Goal: Find specific page/section: Find specific page/section

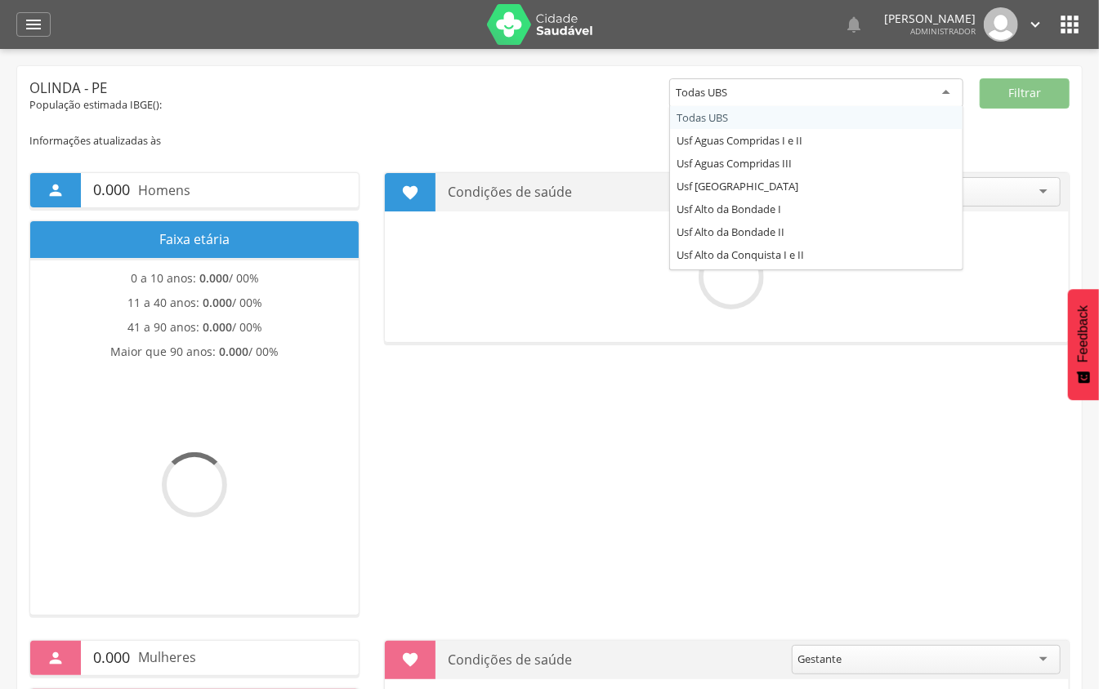
click at [772, 96] on div "Todas UBS" at bounding box center [816, 92] width 294 height 29
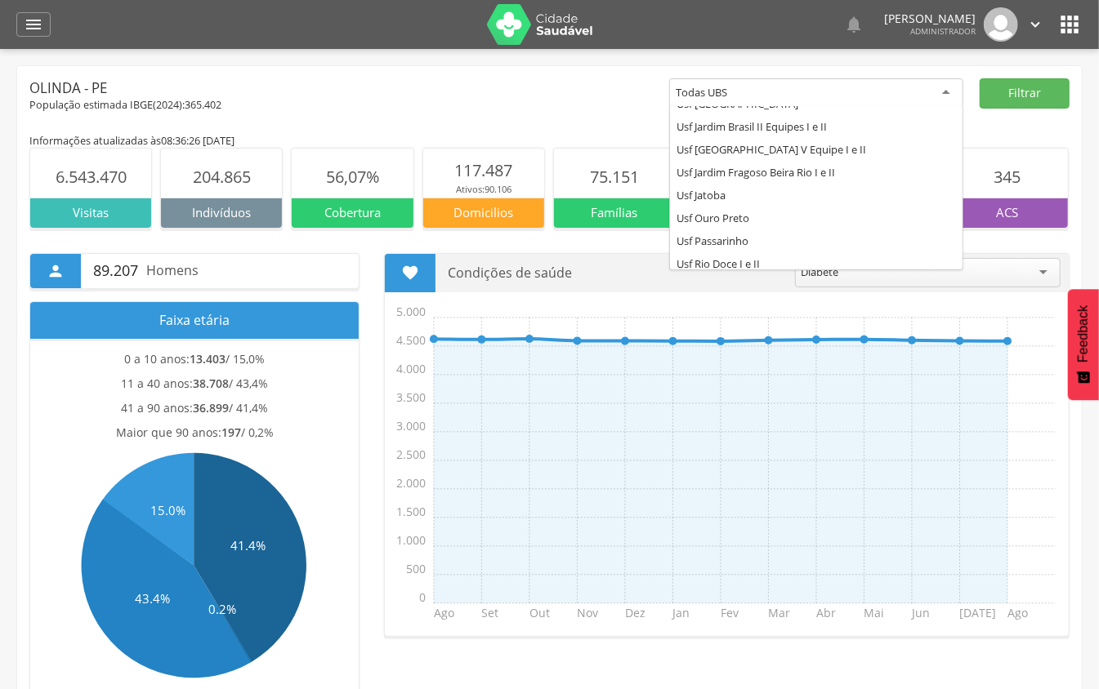
scroll to position [653, 0]
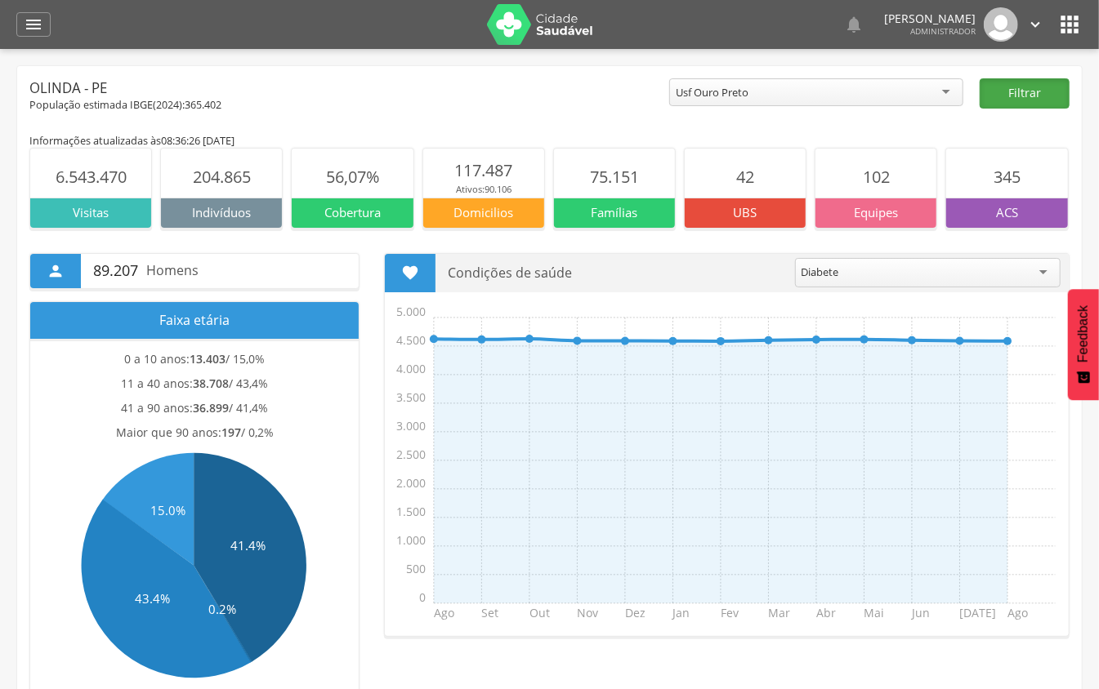
click at [1010, 100] on button "Filtrar" at bounding box center [1024, 93] width 90 height 30
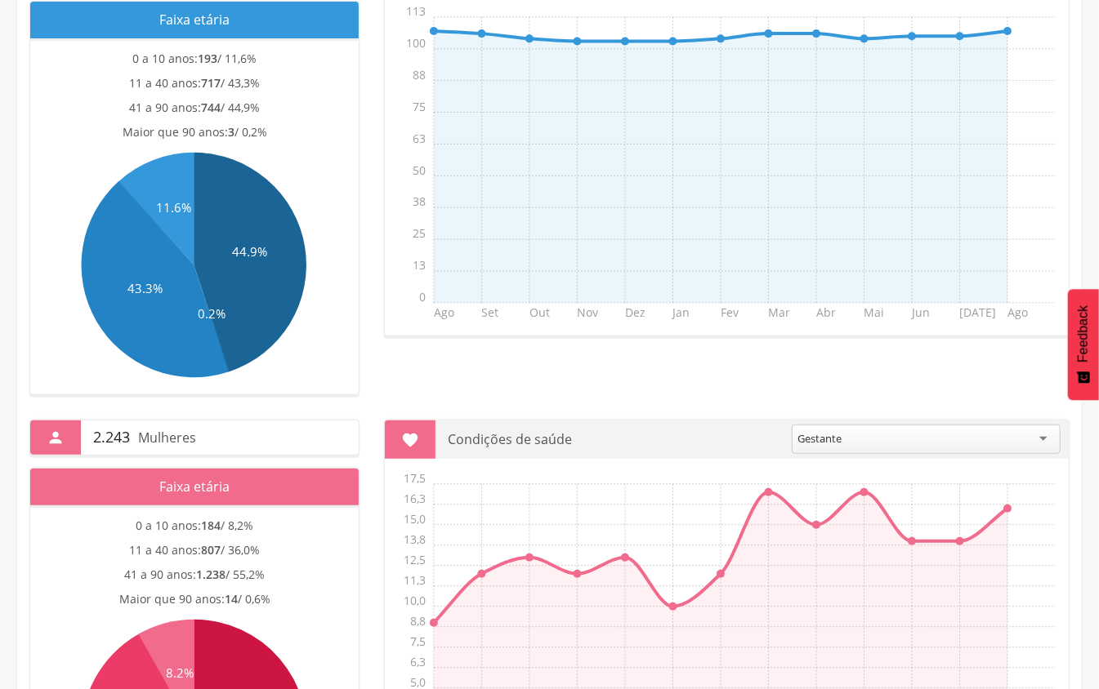
scroll to position [0, 0]
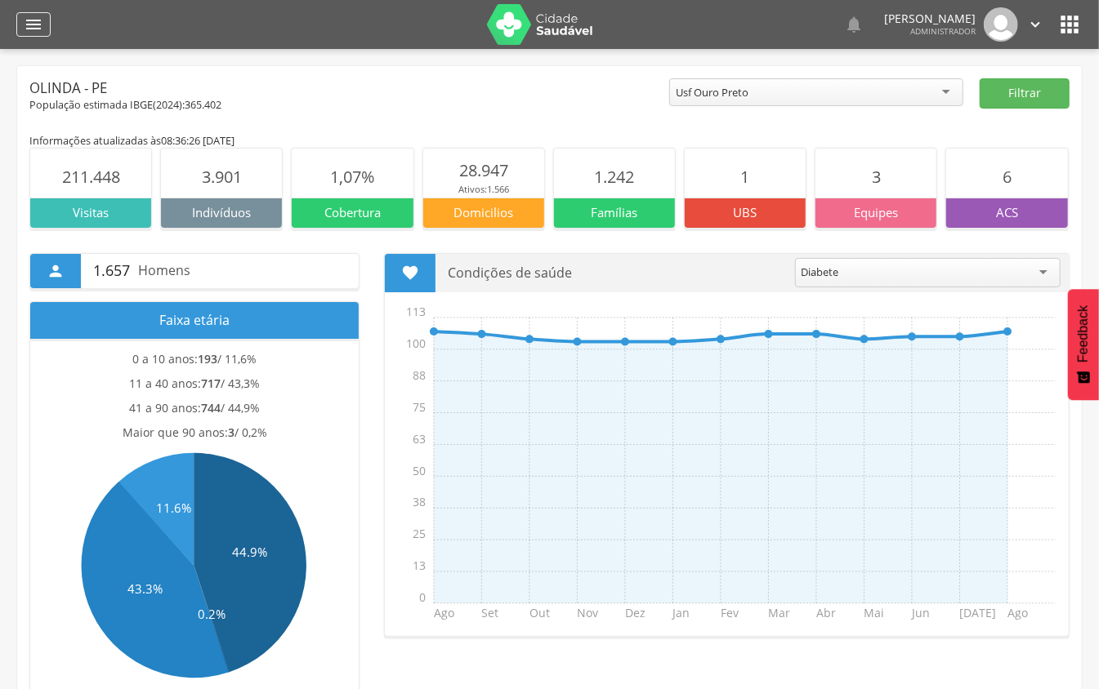
click at [33, 26] on icon "" at bounding box center [34, 25] width 20 height 20
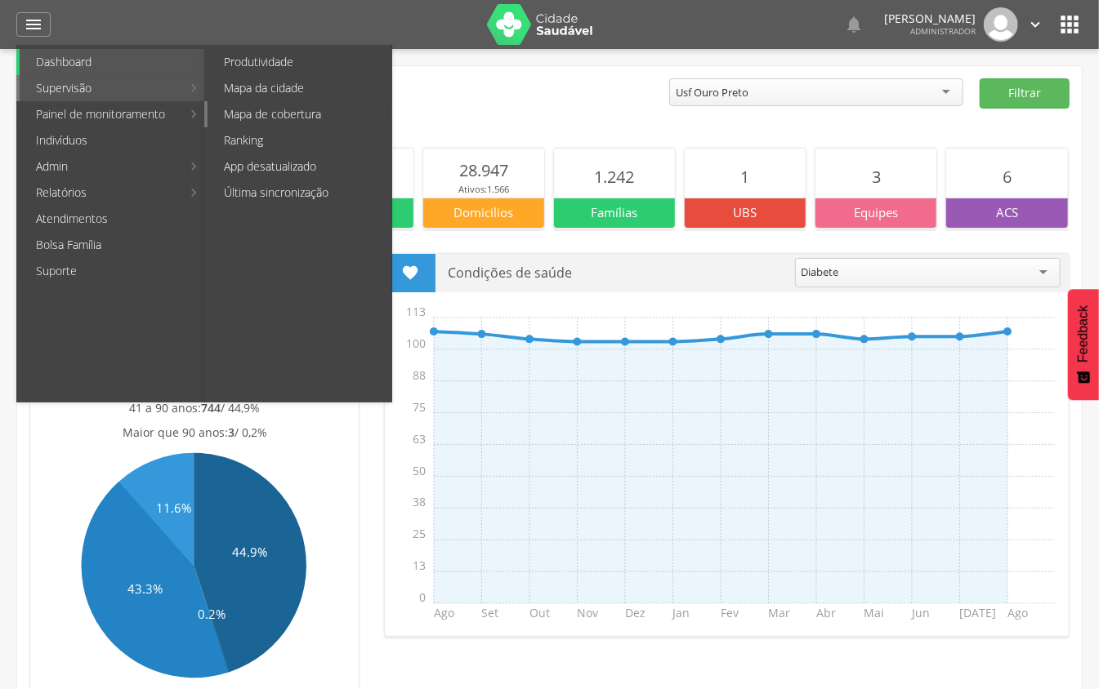
click at [310, 113] on link "Mapa de cobertura" at bounding box center [299, 114] width 184 height 26
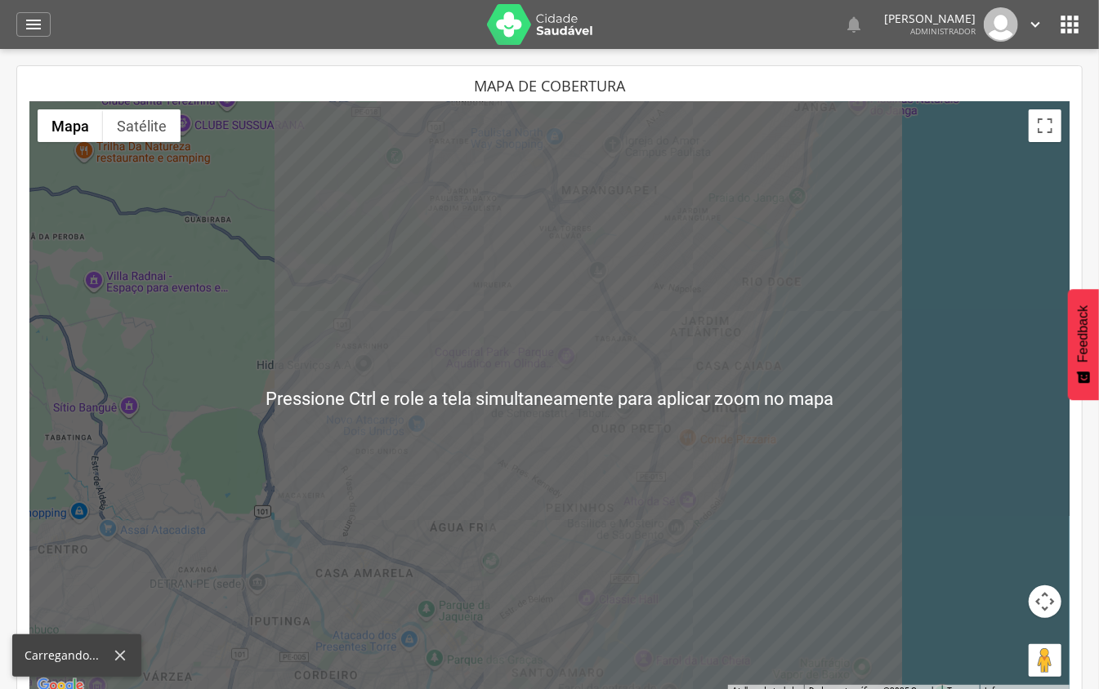
click at [876, 405] on div at bounding box center [549, 398] width 1040 height 595
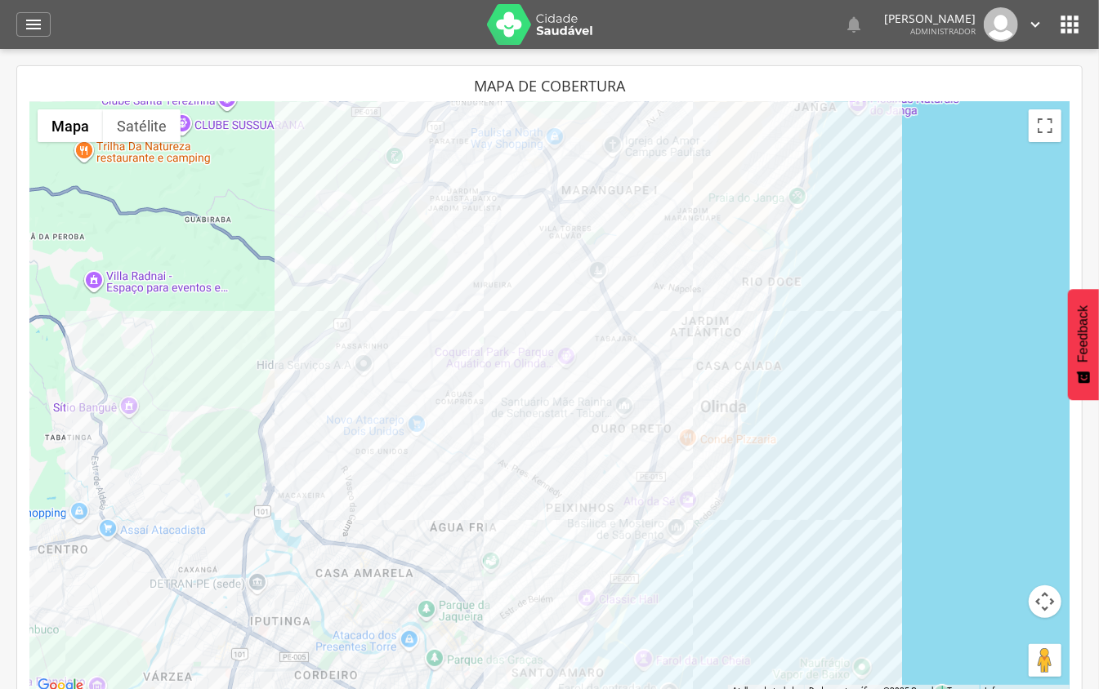
click at [674, 412] on div at bounding box center [549, 398] width 1040 height 595
click at [654, 455] on div "Usf Bultrins Monte I e II CNES: 5720141" at bounding box center [549, 398] width 1040 height 595
click at [690, 458] on div "Usf Bultrins Monte I e II CNES: 5720141 Usf [GEOGRAPHIC_DATA]: 5915201" at bounding box center [549, 398] width 1040 height 595
click at [733, 386] on button "Fechar" at bounding box center [717, 399] width 39 height 39
click at [703, 377] on button "Fechar" at bounding box center [717, 384] width 39 height 39
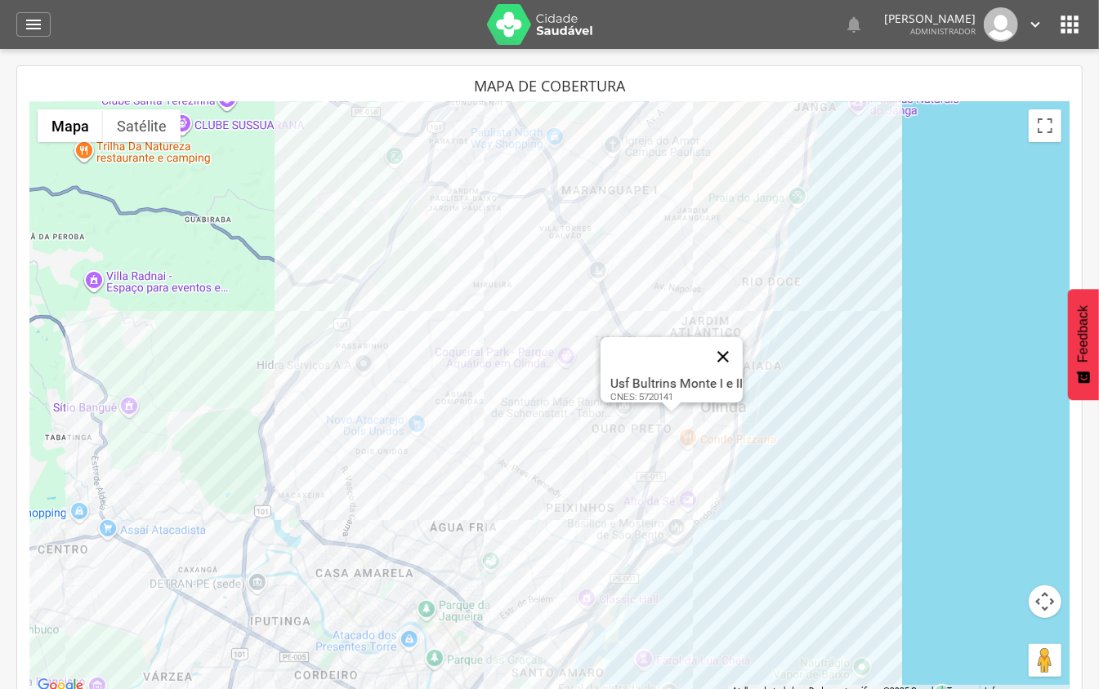
click at [726, 348] on button "Fechar" at bounding box center [722, 356] width 39 height 39
click at [636, 461] on div at bounding box center [549, 398] width 1040 height 595
click at [677, 377] on button "Fechar" at bounding box center [667, 396] width 39 height 39
click at [593, 448] on div at bounding box center [549, 398] width 1040 height 595
click at [671, 370] on button "Fechar" at bounding box center [660, 387] width 39 height 39
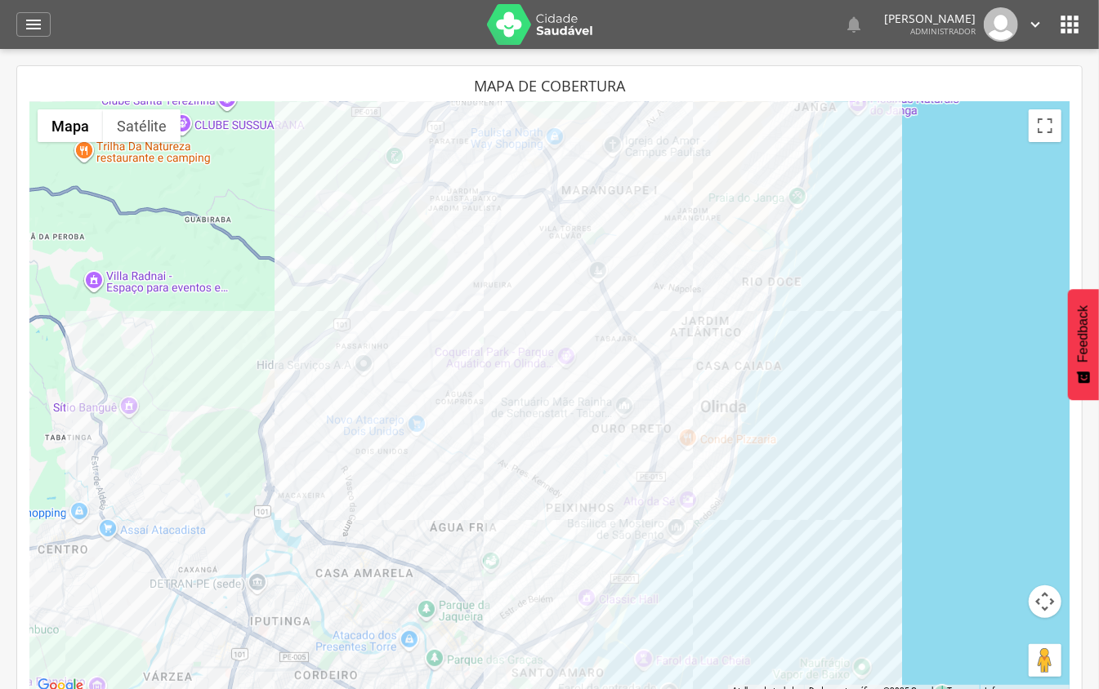
click at [644, 536] on div at bounding box center [549, 398] width 1040 height 595
click at [648, 546] on div at bounding box center [549, 398] width 1040 height 595
click at [689, 459] on button "Fechar" at bounding box center [705, 477] width 39 height 39
click at [716, 475] on div at bounding box center [549, 398] width 1040 height 595
click at [763, 400] on button "Fechar" at bounding box center [752, 410] width 39 height 39
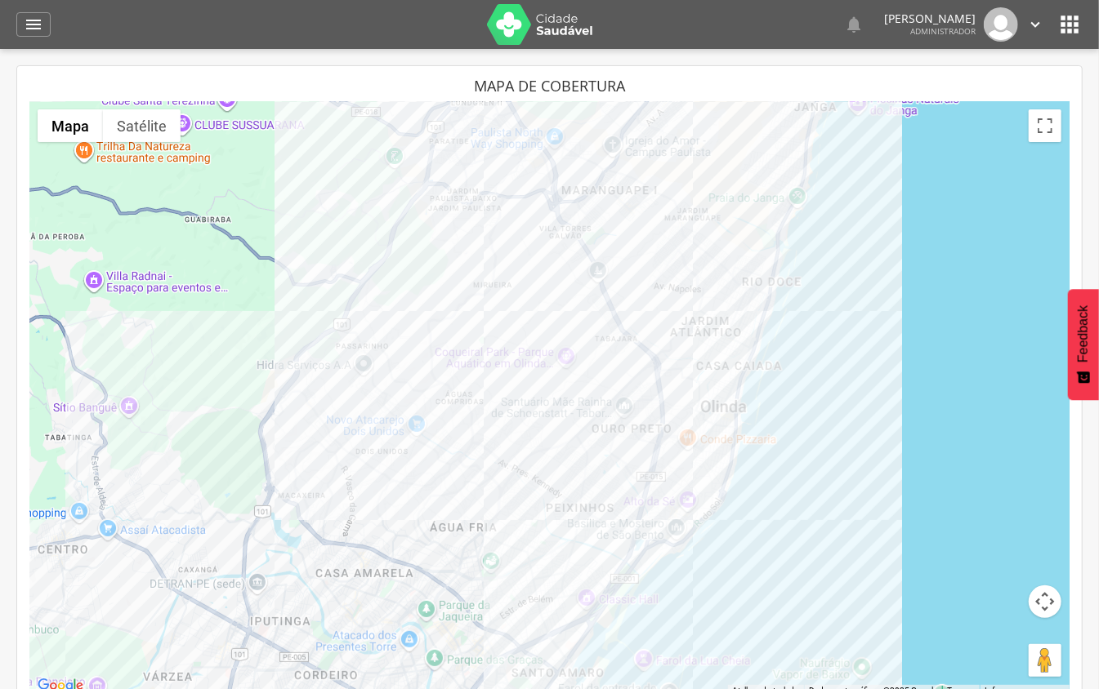
click at [658, 492] on div at bounding box center [549, 398] width 1040 height 595
click at [707, 417] on button "Fechar" at bounding box center [705, 429] width 39 height 39
click at [681, 459] on div at bounding box center [549, 398] width 1040 height 595
click at [726, 392] on button "Fechar" at bounding box center [717, 399] width 39 height 39
click at [668, 458] on div at bounding box center [549, 398] width 1040 height 595
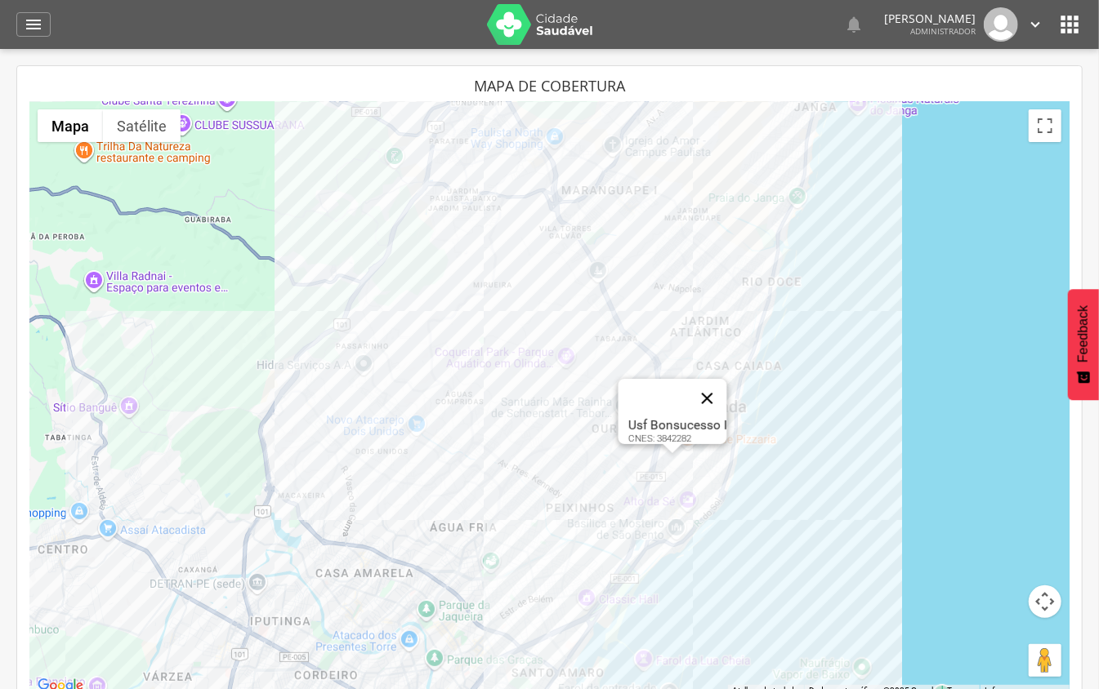
click at [720, 392] on button "Fechar" at bounding box center [706, 398] width 39 height 39
click at [660, 448] on div at bounding box center [549, 398] width 1040 height 595
click at [702, 374] on button "Fechar" at bounding box center [717, 384] width 39 height 39
click at [637, 458] on div at bounding box center [549, 398] width 1040 height 595
click at [671, 389] on button "Fechar" at bounding box center [667, 396] width 39 height 39
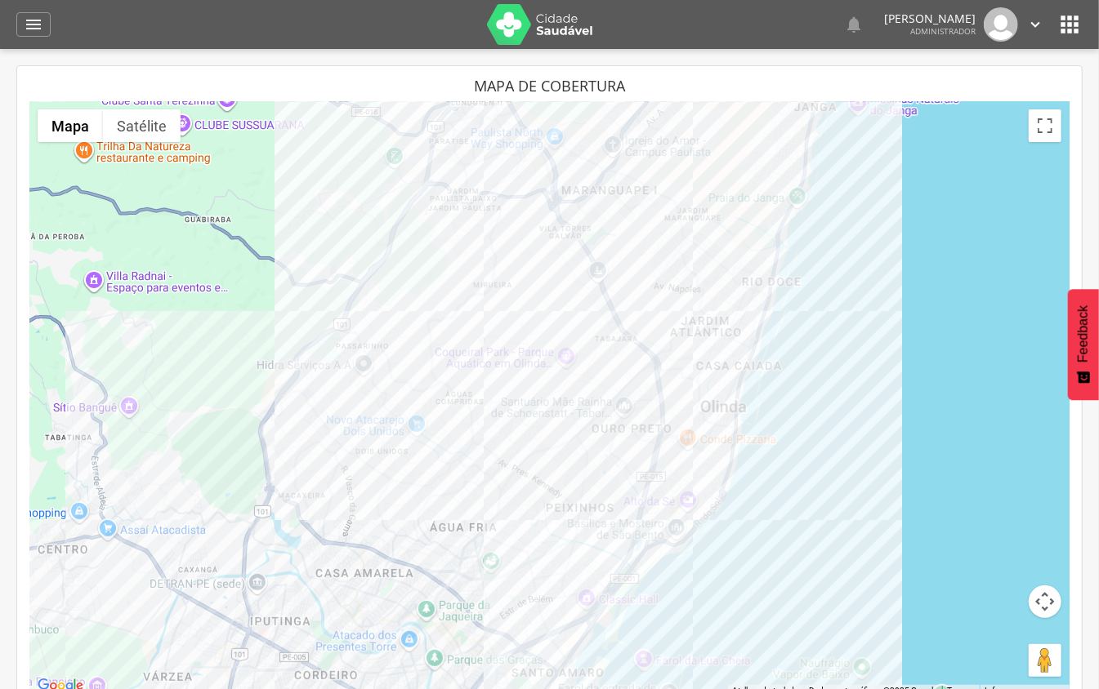
click at [671, 416] on div at bounding box center [549, 398] width 1040 height 595
click at [729, 350] on button "Fechar" at bounding box center [722, 356] width 39 height 39
click at [608, 380] on div at bounding box center [549, 398] width 1040 height 595
click at [694, 305] on button "Fechar" at bounding box center [691, 318] width 39 height 39
click at [631, 366] on div at bounding box center [549, 398] width 1040 height 595
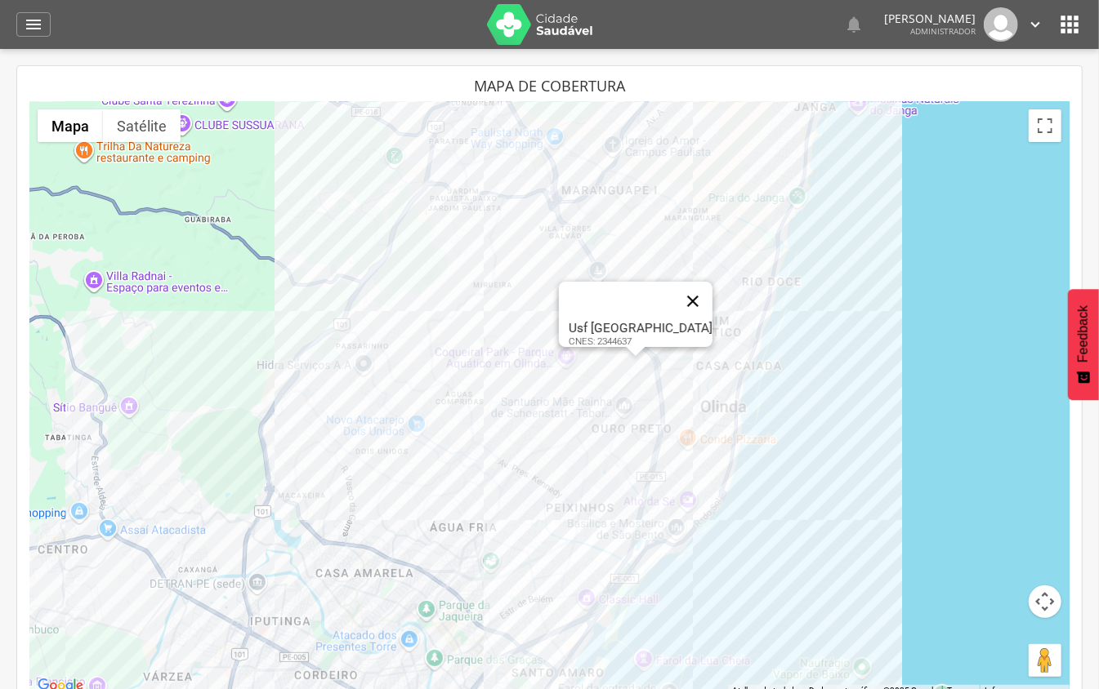
click at [676, 292] on button "Fechar" at bounding box center [692, 301] width 39 height 39
click at [703, 366] on div at bounding box center [549, 398] width 1040 height 595
click at [784, 291] on button "Fechar" at bounding box center [779, 298] width 39 height 39
click at [702, 301] on div at bounding box center [549, 398] width 1040 height 595
click at [688, 301] on div at bounding box center [549, 398] width 1040 height 595
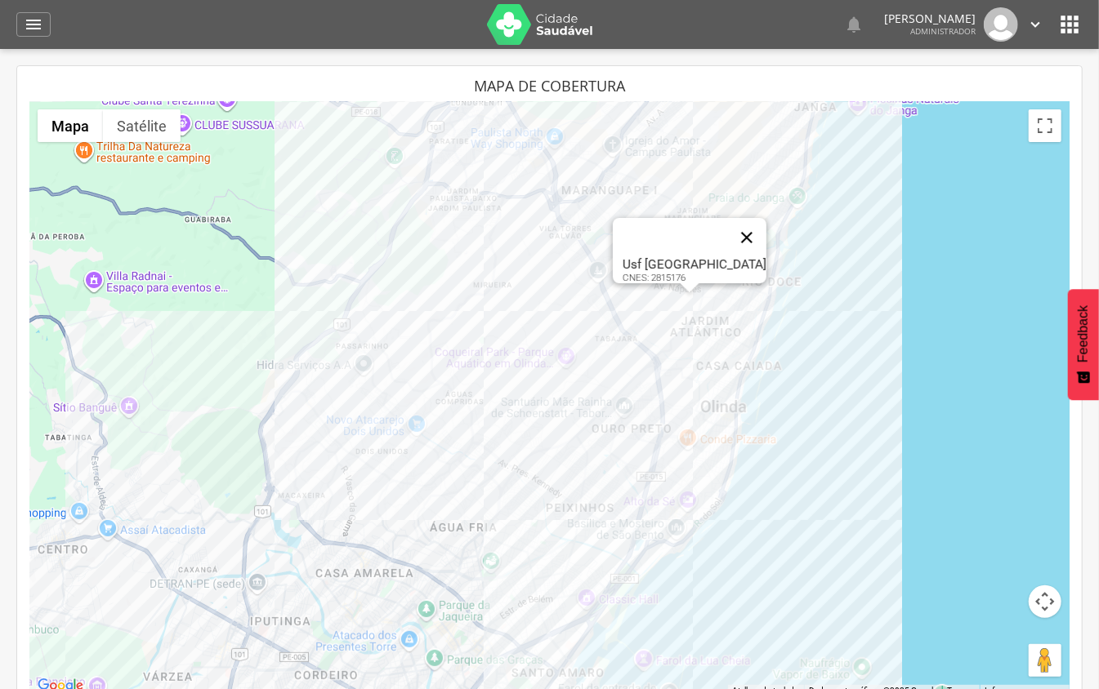
click at [734, 234] on button "Fechar" at bounding box center [746, 237] width 39 height 39
click at [586, 449] on div at bounding box center [549, 398] width 1040 height 595
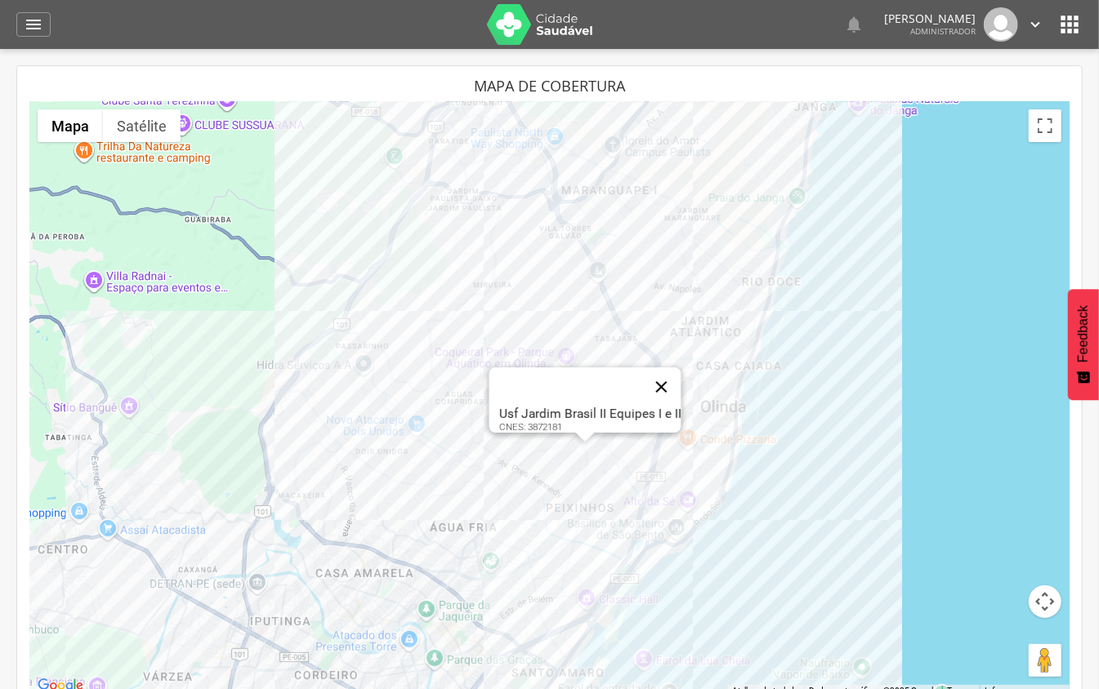
click at [671, 371] on button "Fechar" at bounding box center [660, 387] width 39 height 39
click at [542, 439] on div at bounding box center [549, 398] width 1040 height 595
click at [586, 360] on button "Fechar" at bounding box center [604, 377] width 39 height 39
click at [589, 501] on div at bounding box center [549, 398] width 1040 height 595
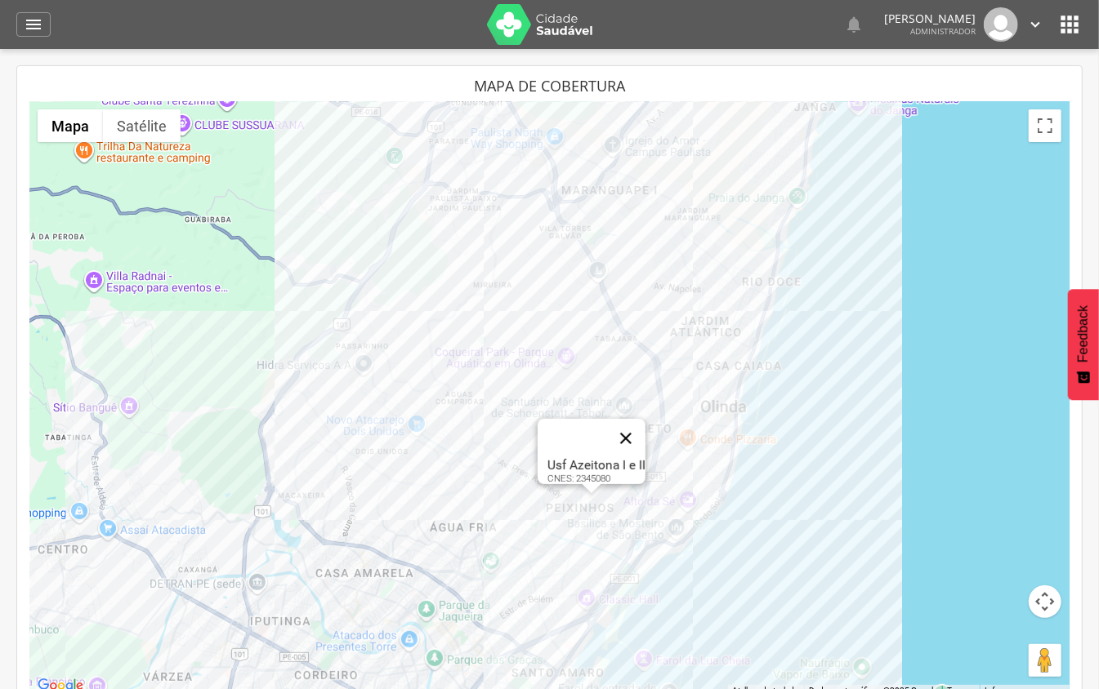
click at [634, 422] on button "Fechar" at bounding box center [625, 438] width 39 height 39
click at [585, 534] on div at bounding box center [549, 398] width 1040 height 595
click at [588, 547] on div at bounding box center [549, 398] width 1040 height 595
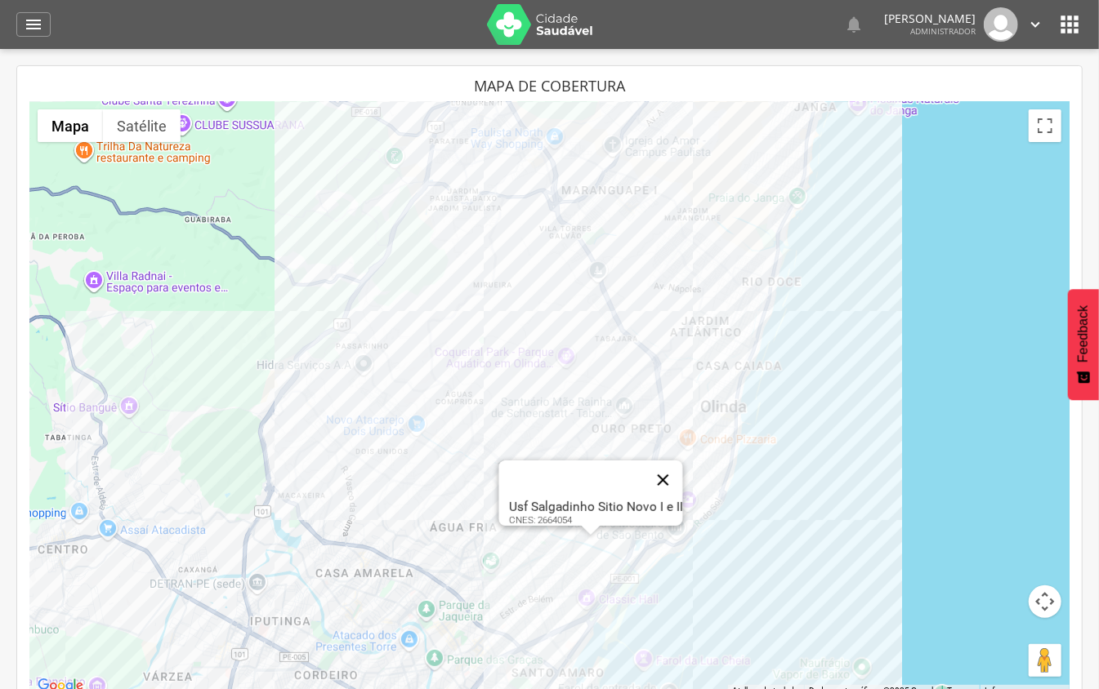
click at [671, 464] on button "Fechar" at bounding box center [662, 480] width 39 height 39
click at [513, 418] on div at bounding box center [549, 398] width 1040 height 595
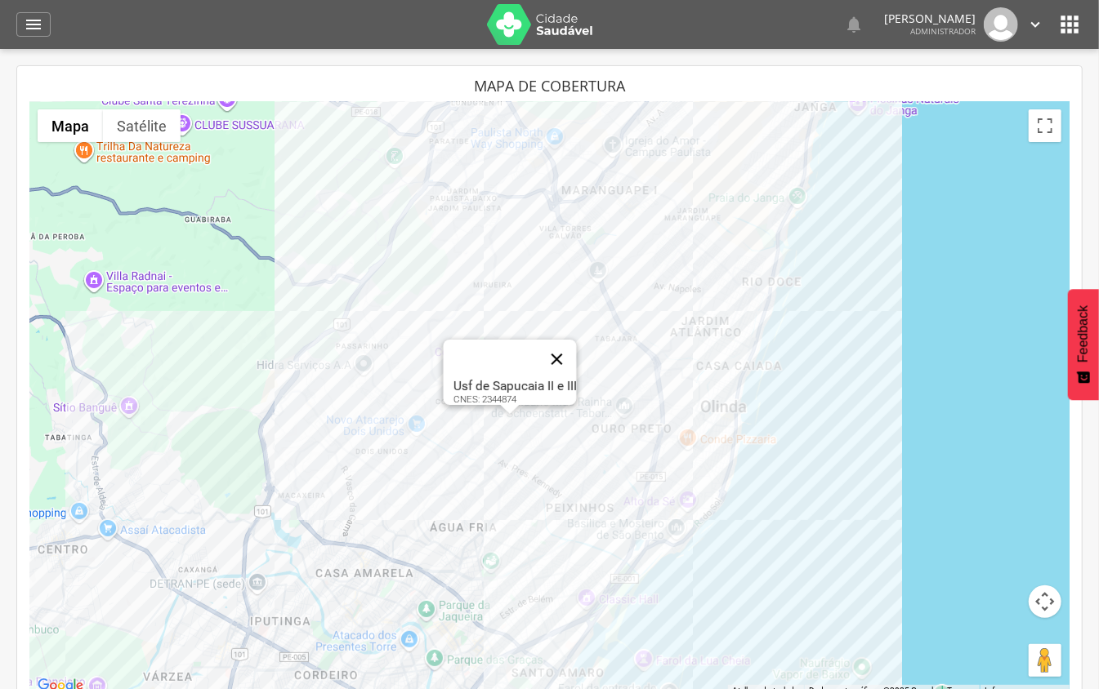
click at [562, 350] on button "Fechar" at bounding box center [556, 359] width 39 height 39
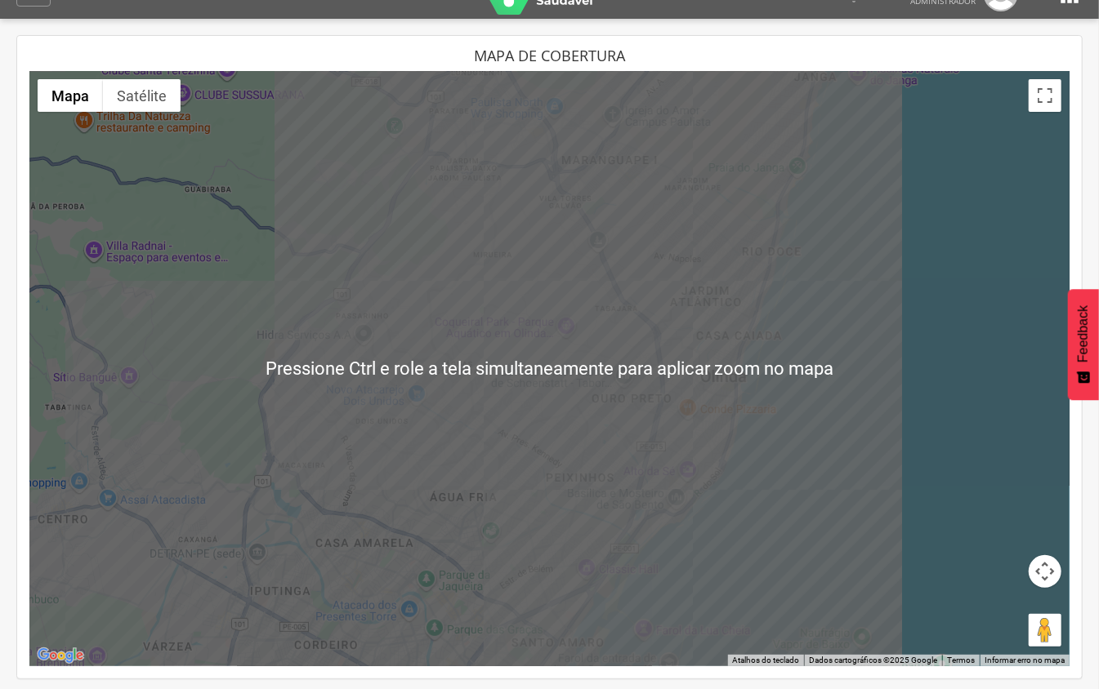
scroll to position [49, 0]
